Goal: Task Accomplishment & Management: Manage account settings

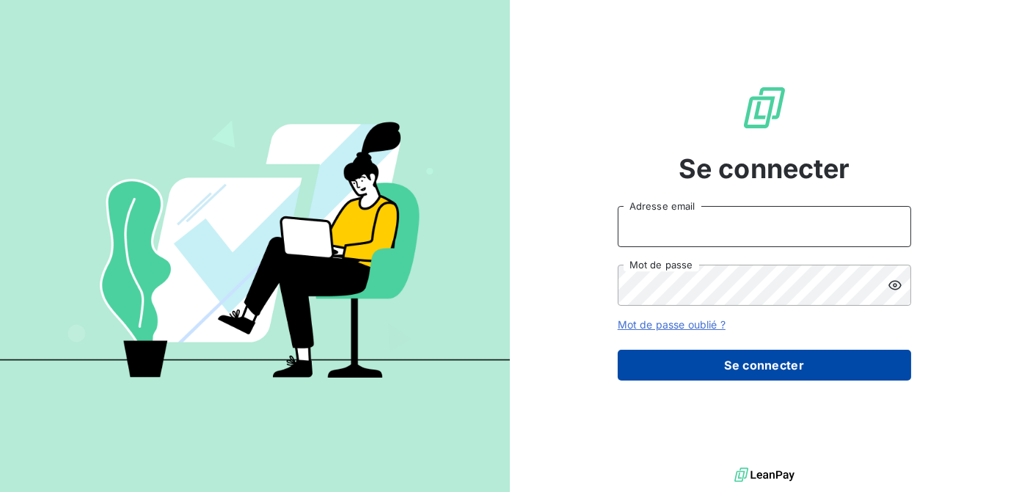
type input "[EMAIL_ADDRESS][DOMAIN_NAME]"
click at [756, 367] on button "Se connecter" at bounding box center [764, 365] width 293 height 31
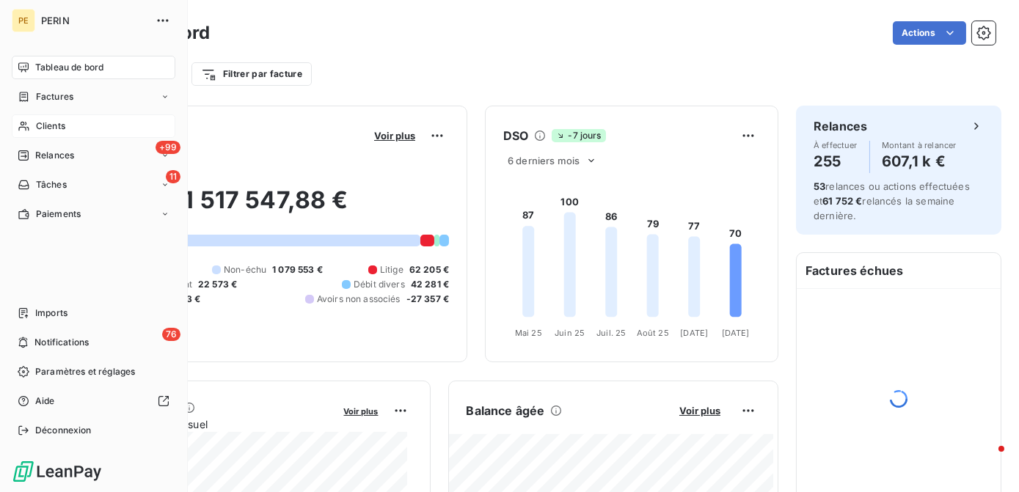
click at [49, 132] on span "Clients" at bounding box center [50, 126] width 29 height 13
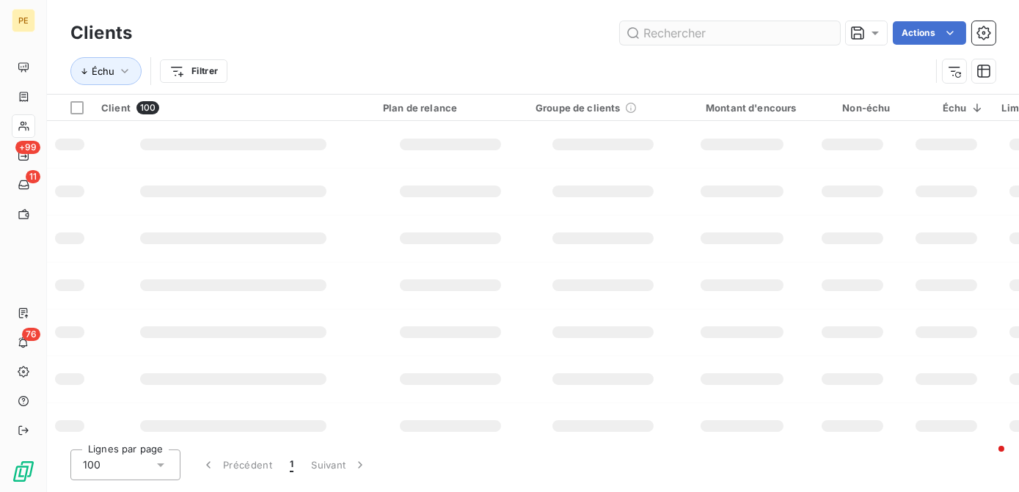
click at [798, 37] on input "text" at bounding box center [730, 32] width 220 height 23
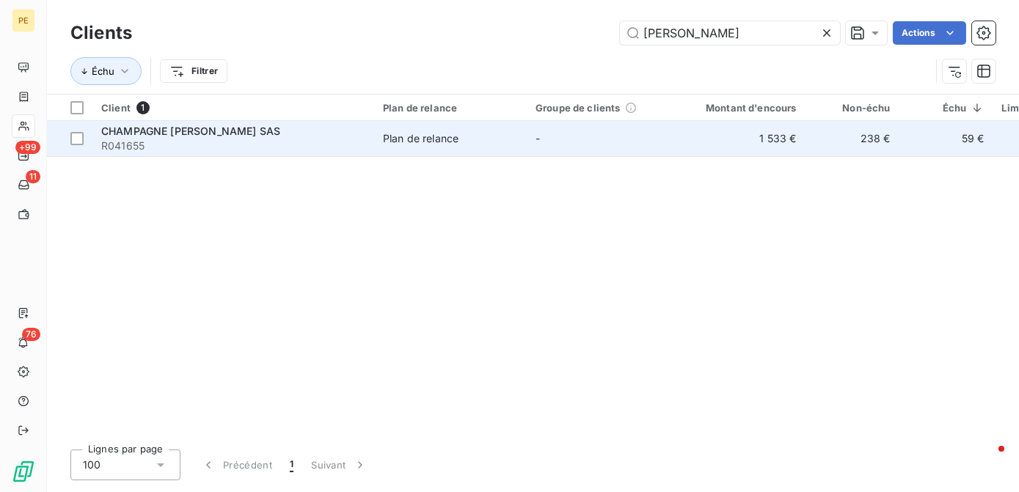
type input "[PERSON_NAME]"
click at [428, 124] on td "Plan de relance" at bounding box center [450, 138] width 153 height 35
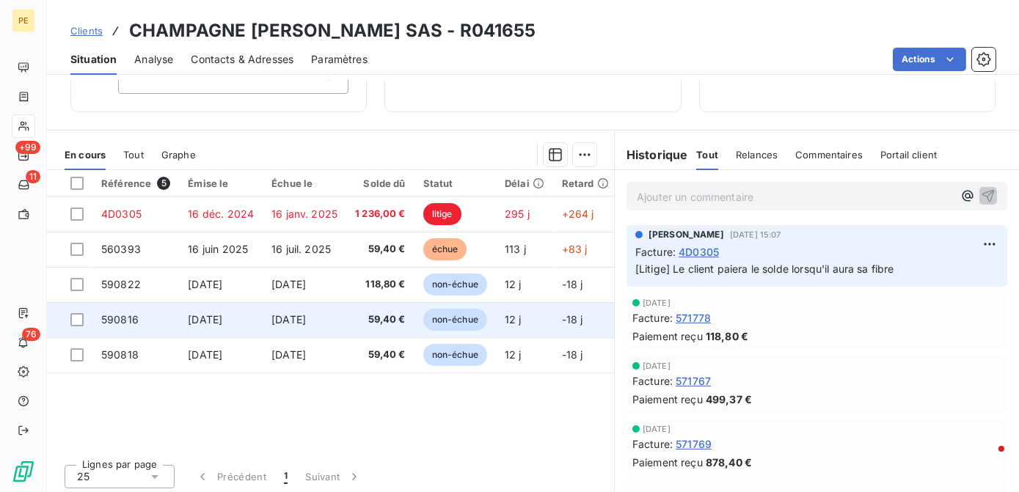
scroll to position [207, 0]
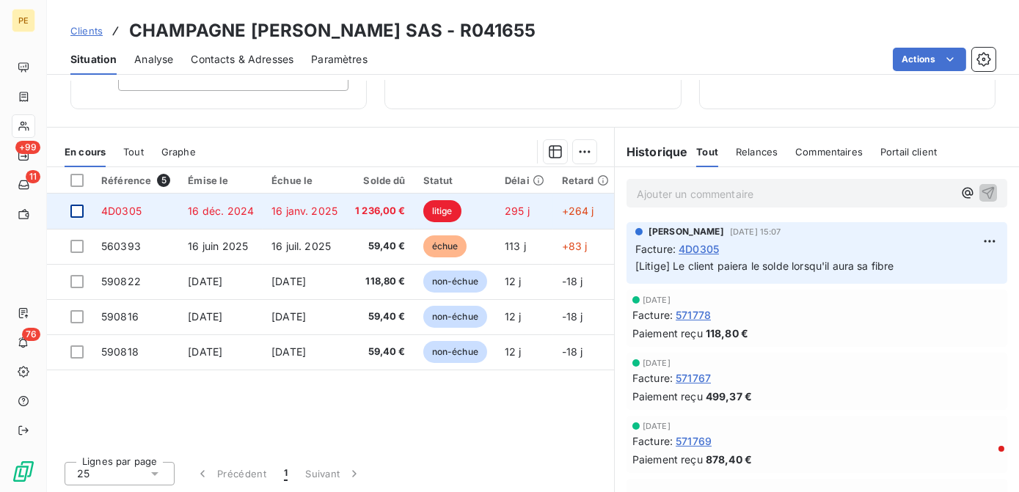
click at [79, 208] on div at bounding box center [76, 211] width 13 height 13
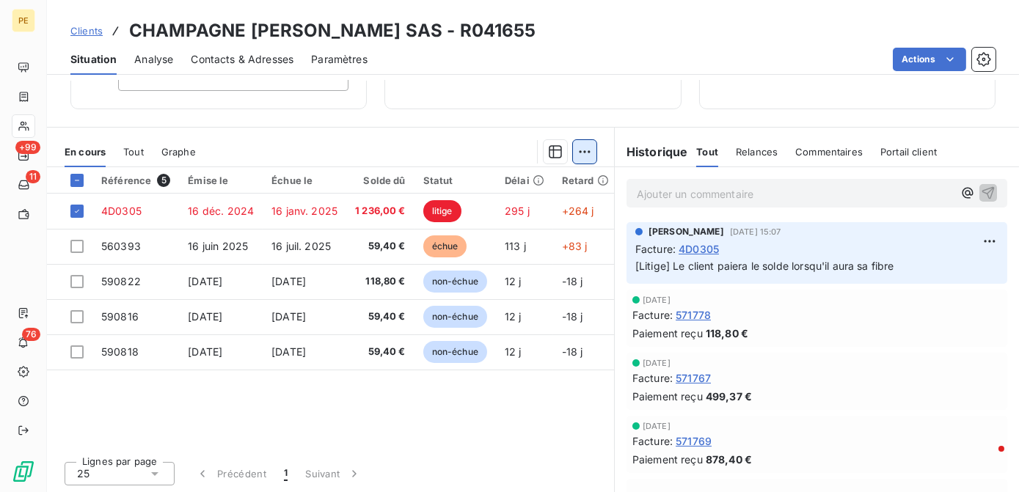
click at [570, 151] on html "PE +99 11 76 Clients CHAMPAGNE [PERSON_NAME] SAS - R041655 Situation Analyse Co…" at bounding box center [509, 246] width 1019 height 492
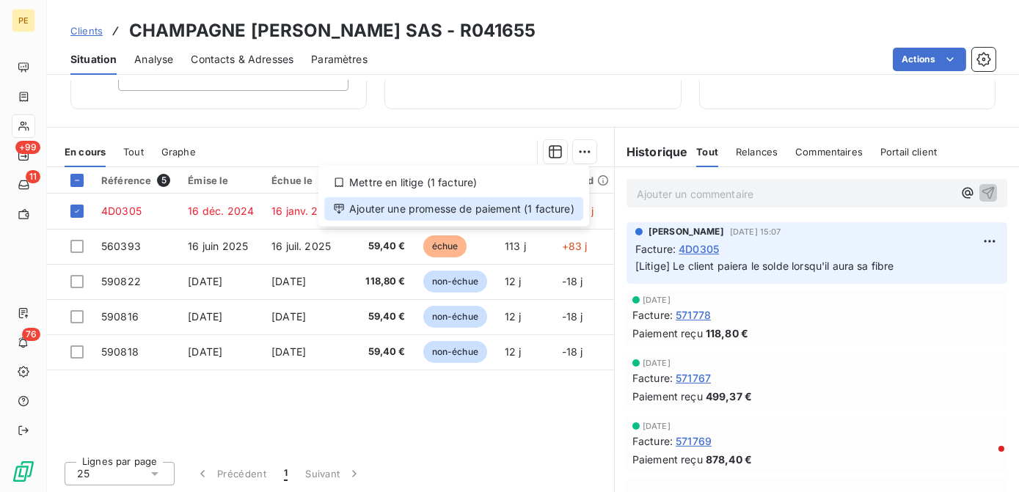
click at [378, 214] on div "Ajouter une promesse de paiement (1 facture)" at bounding box center [453, 208] width 259 height 23
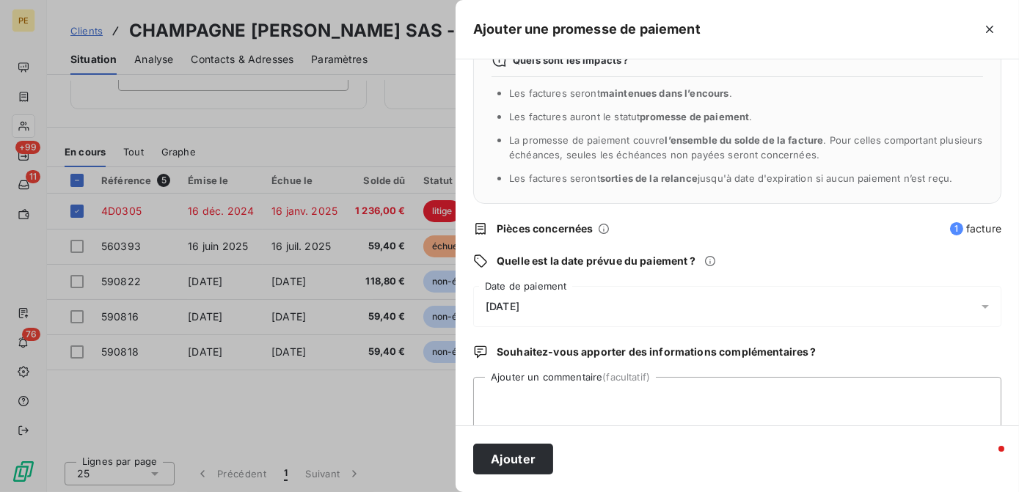
scroll to position [66, 0]
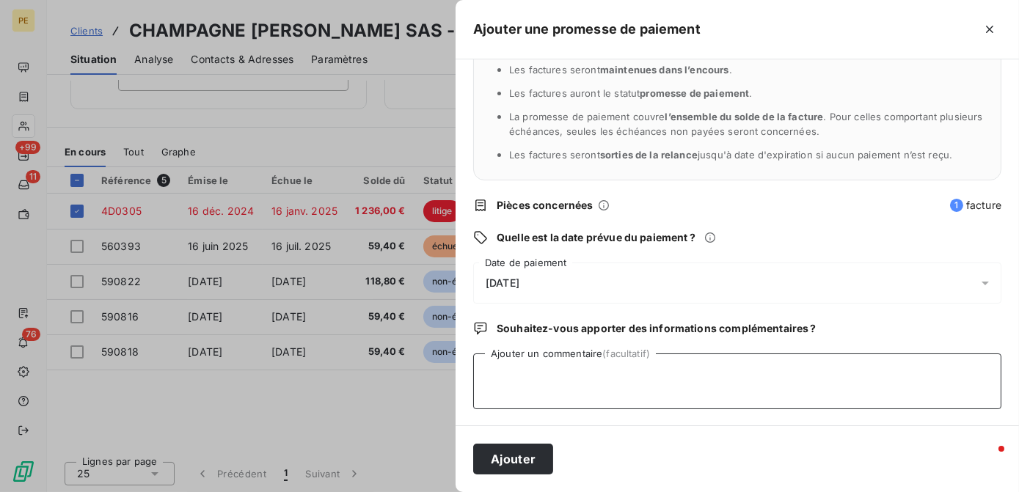
click at [561, 379] on textarea "Ajouter un commentaire (facultatif)" at bounding box center [737, 382] width 528 height 56
type textarea "Paiement 07/10"
click at [514, 460] on button "Ajouter" at bounding box center [513, 459] width 80 height 31
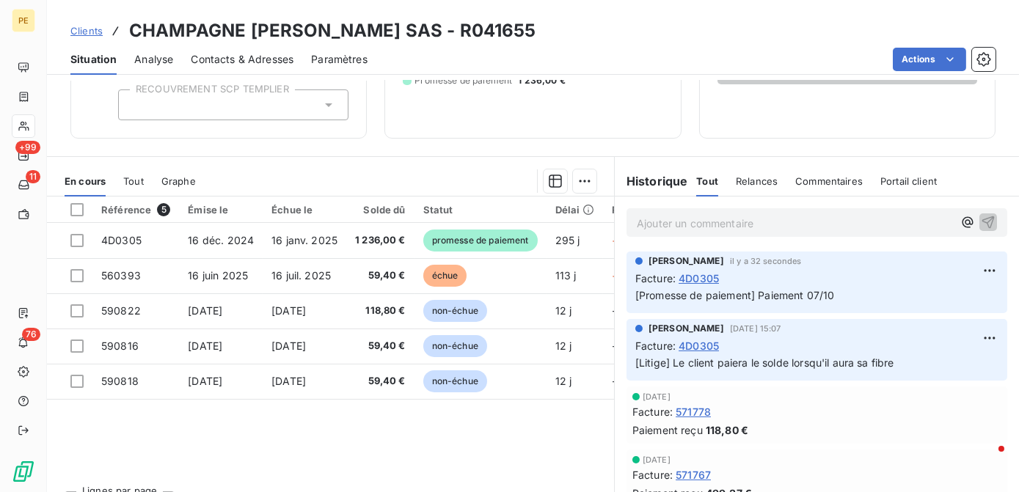
scroll to position [200, 0]
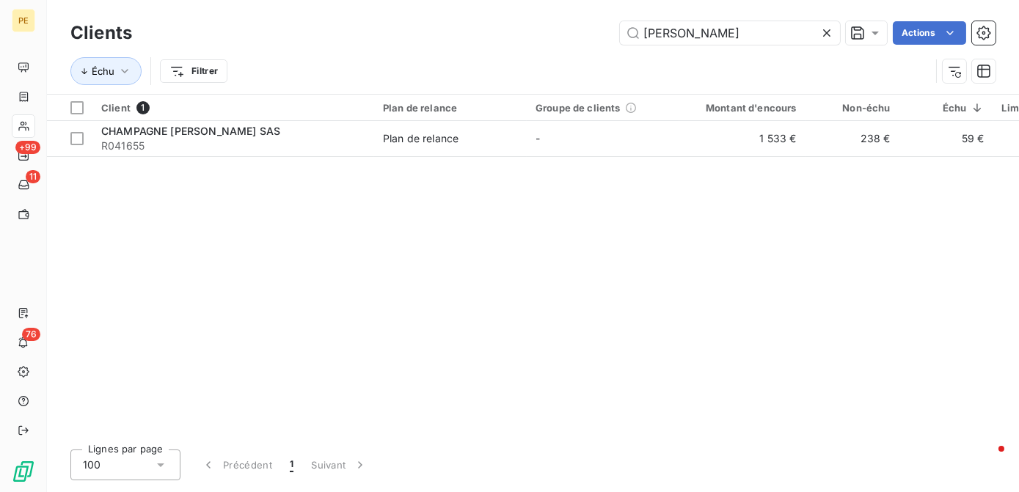
drag, startPoint x: 726, startPoint y: 35, endPoint x: 379, endPoint y: 49, distance: 346.6
click at [382, 51] on div "Clients [PERSON_NAME] Actions Échu Filtrer" at bounding box center [532, 56] width 925 height 76
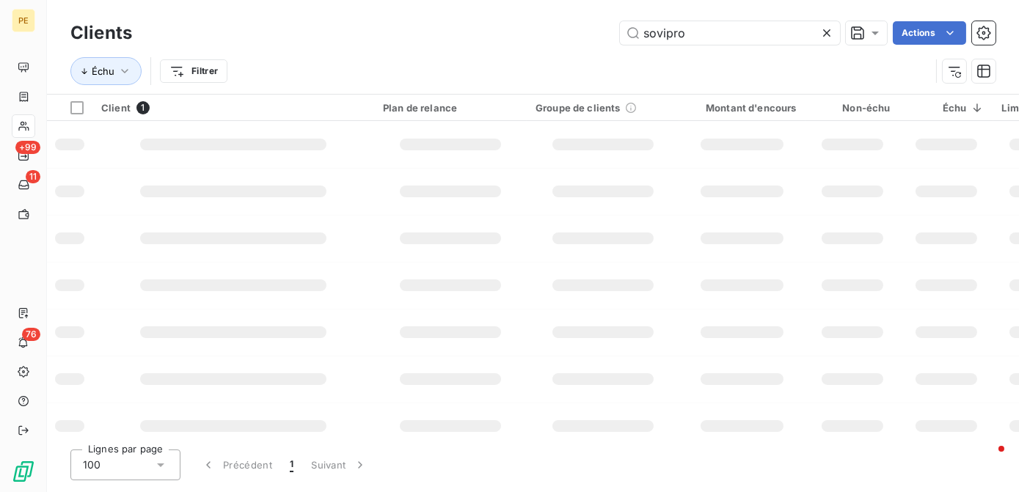
type input "sovipro"
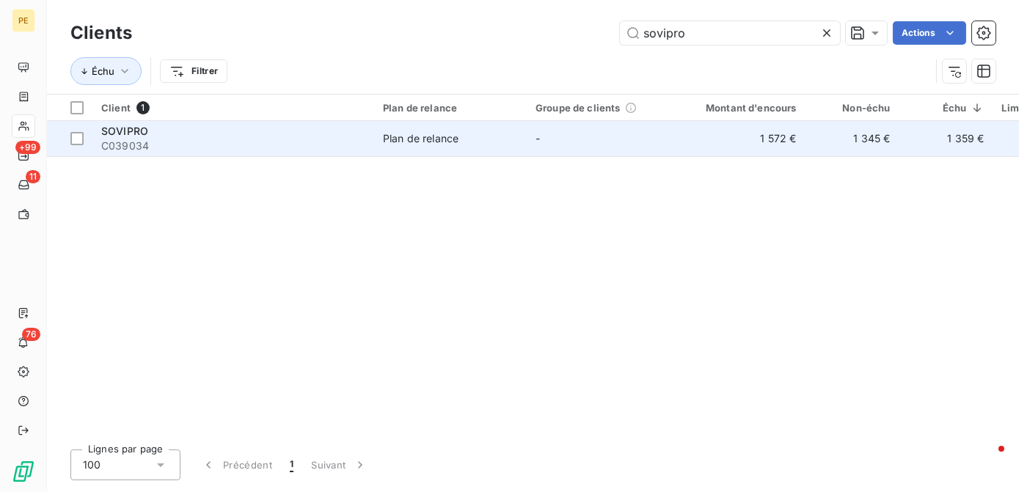
click at [625, 145] on td "-" at bounding box center [603, 138] width 153 height 35
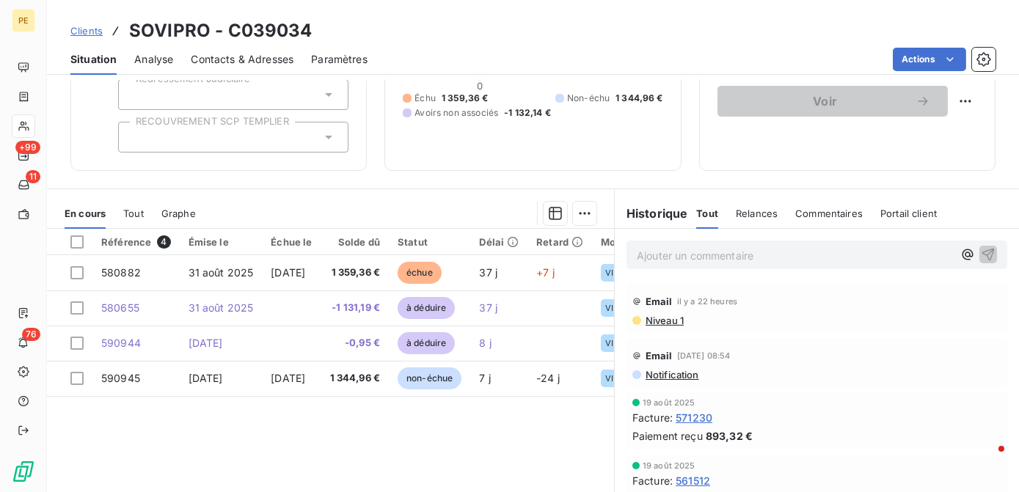
scroll to position [200, 0]
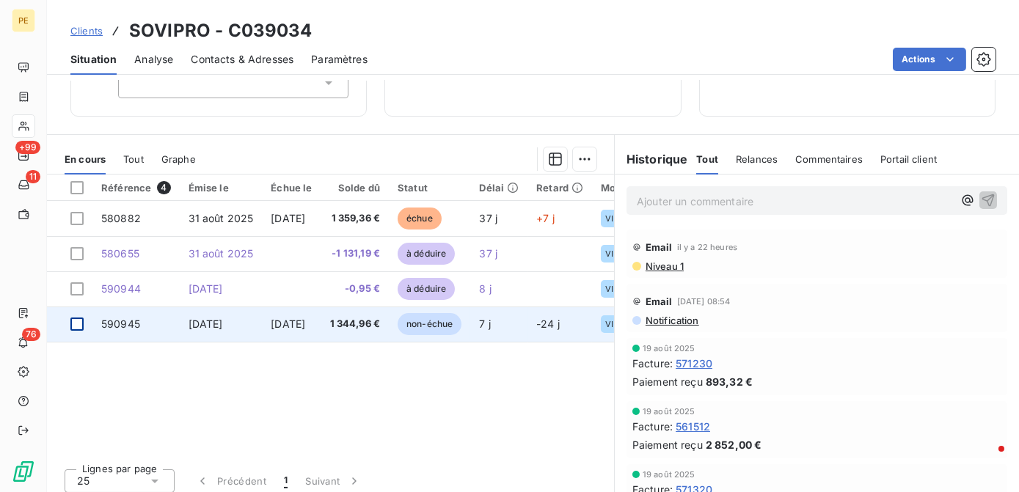
click at [75, 320] on div at bounding box center [76, 324] width 13 height 13
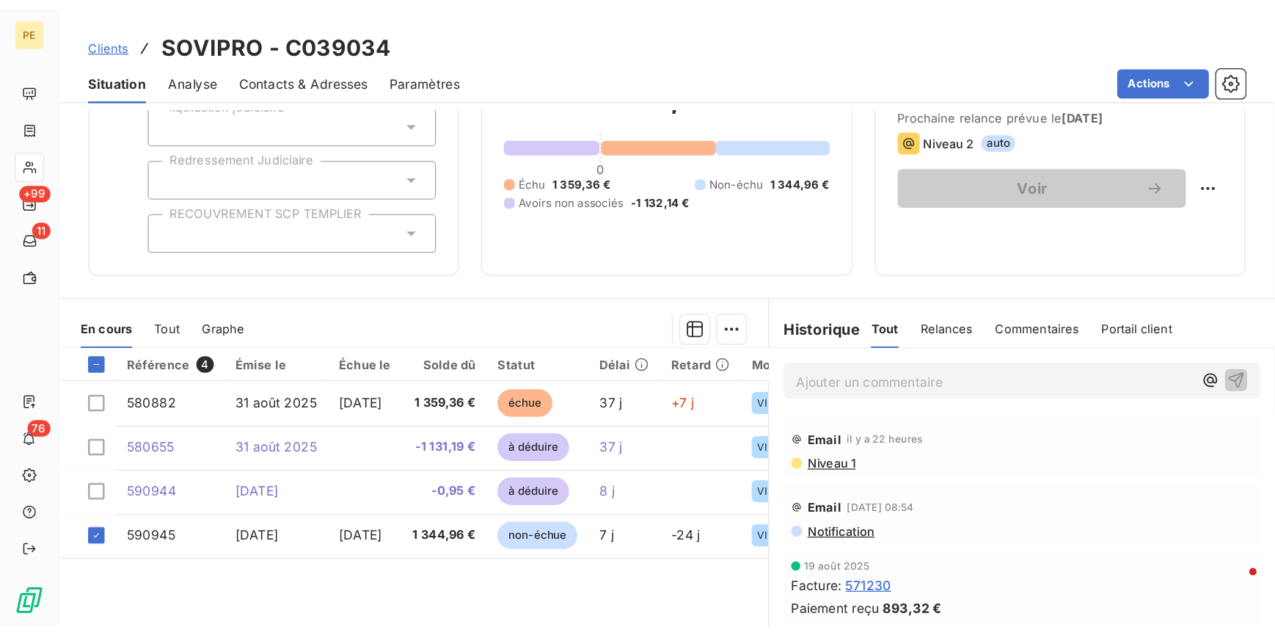
scroll to position [207, 0]
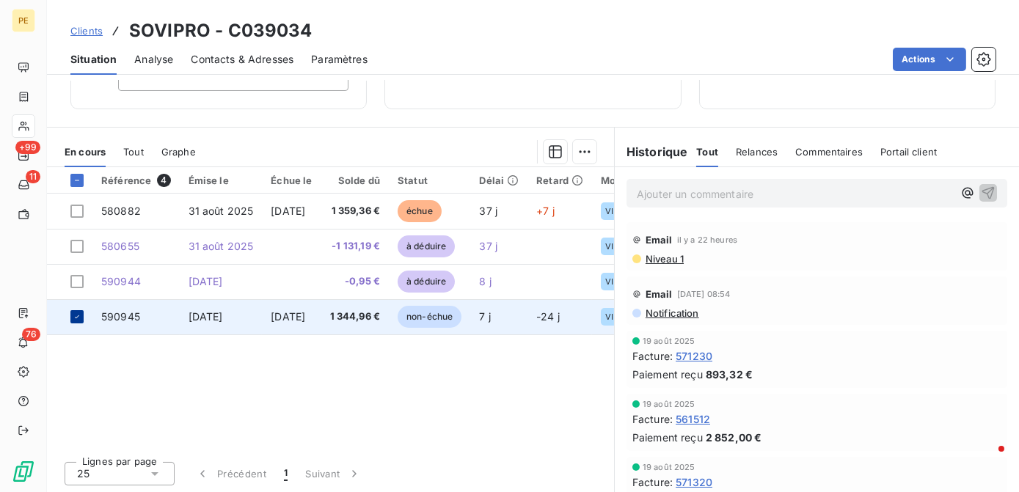
click at [74, 321] on div at bounding box center [76, 316] width 13 height 13
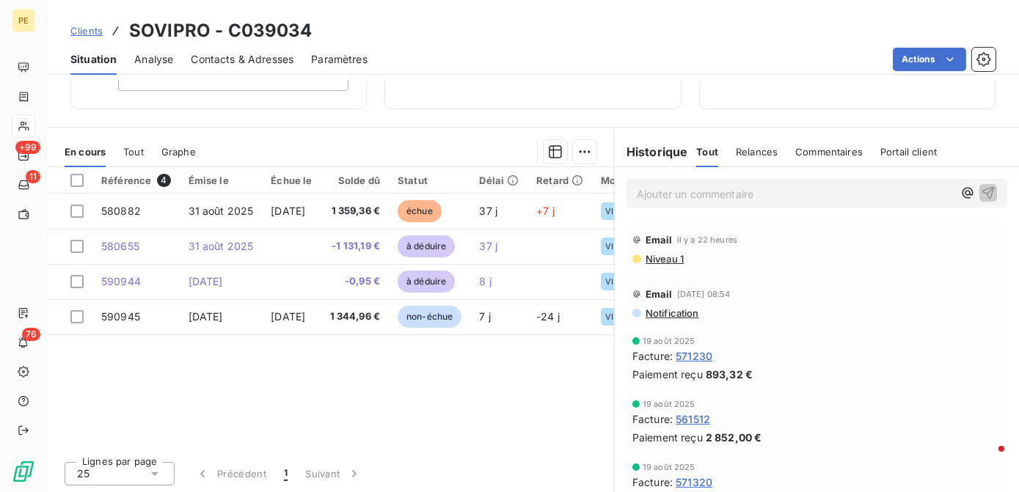
click at [152, 396] on div "Référence 4 Émise le Échue le Solde dû Statut Délai Retard Mode de règlement Ch…" at bounding box center [330, 308] width 567 height 282
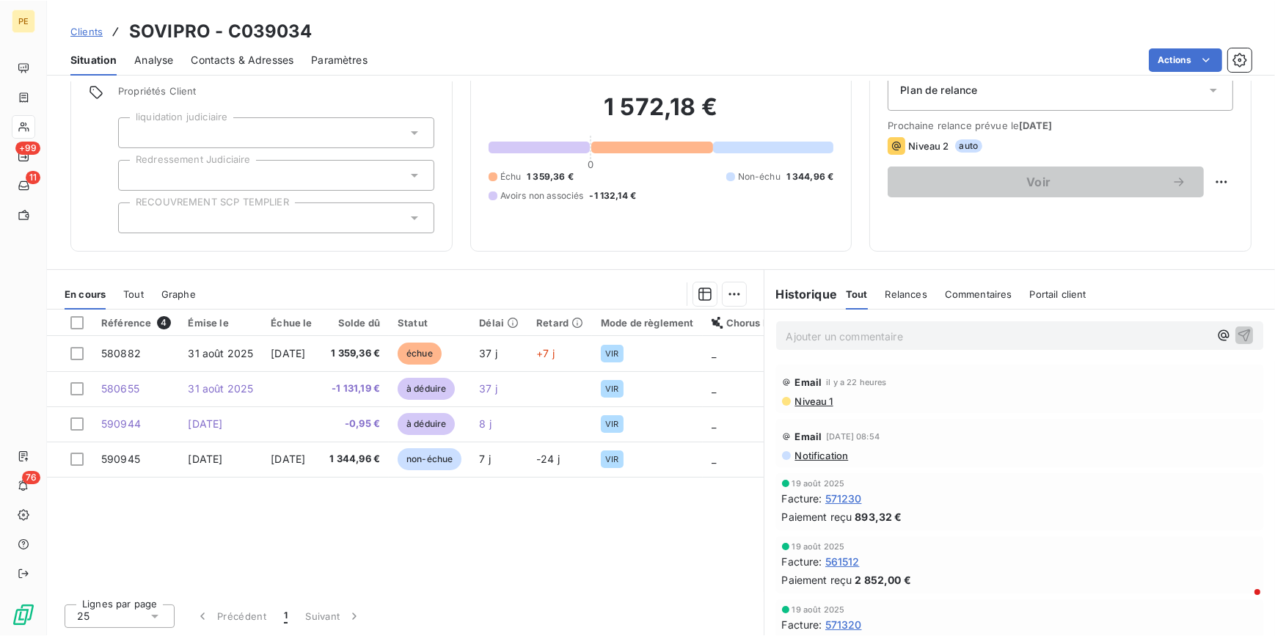
scroll to position [64, 0]
